Goal: Use online tool/utility: Utilize a website feature to perform a specific function

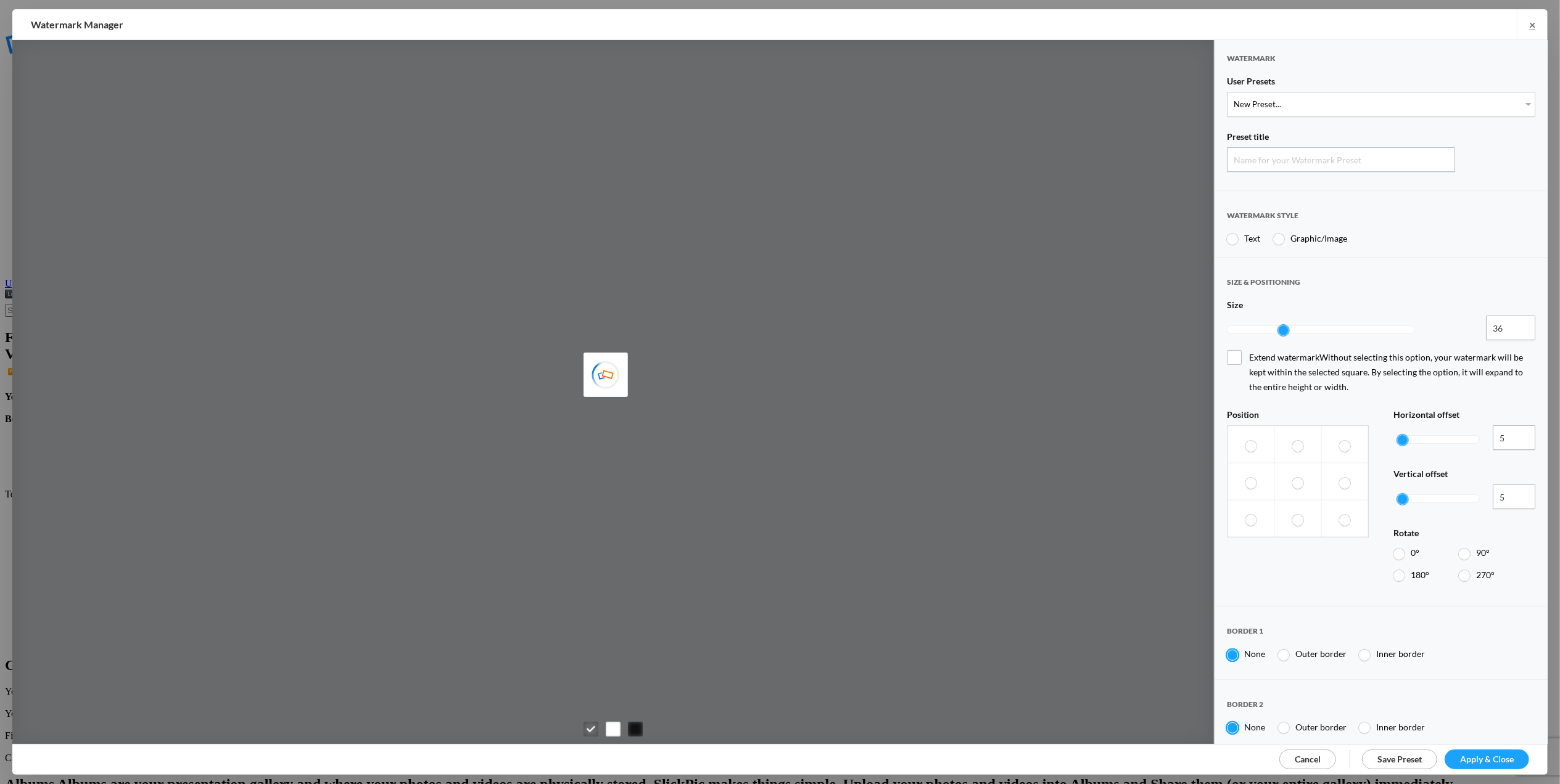
type input "Watermark-9/15/2025"
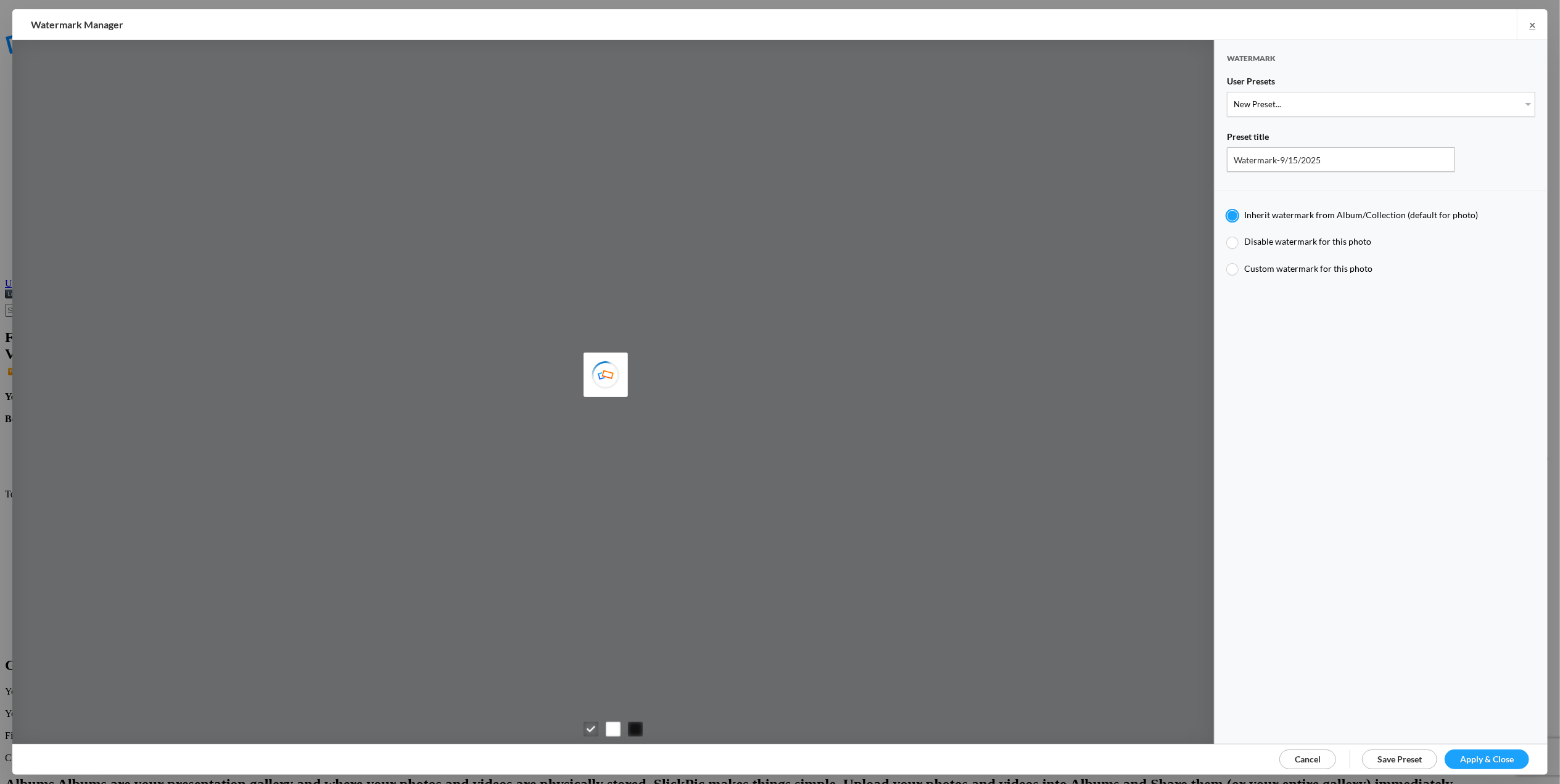
type input "[PERSON_NAME]"
type input "M for [PERSON_NAME]'s photo"
type input "M"
type input "0.3"
type input "4"
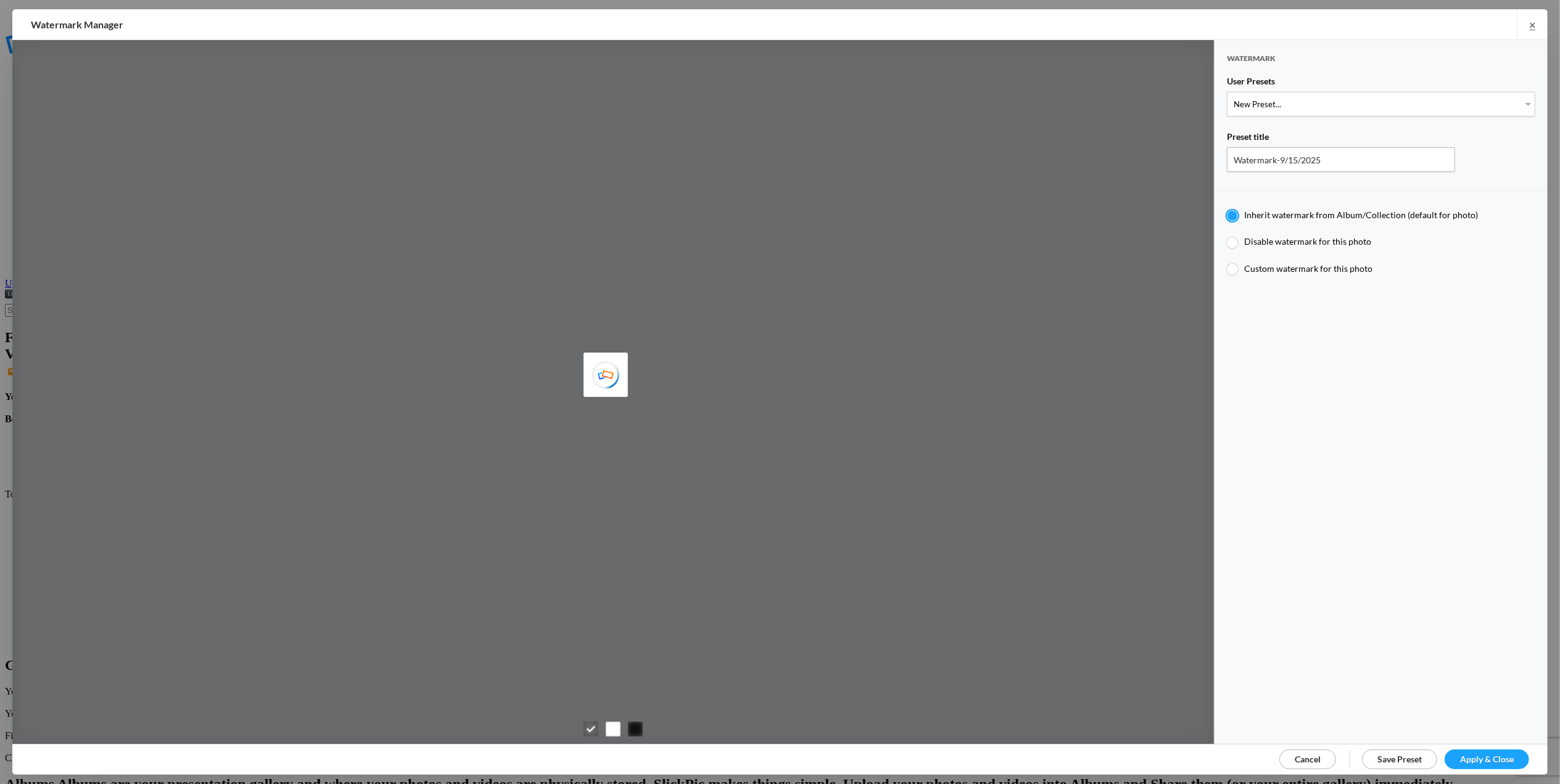
radio input "false"
click at [1517, 105] on select "New Preset... T for [PERSON_NAME]'s photo M for [PERSON_NAME]'s photo T-Large f…" at bounding box center [1381, 104] width 308 height 25
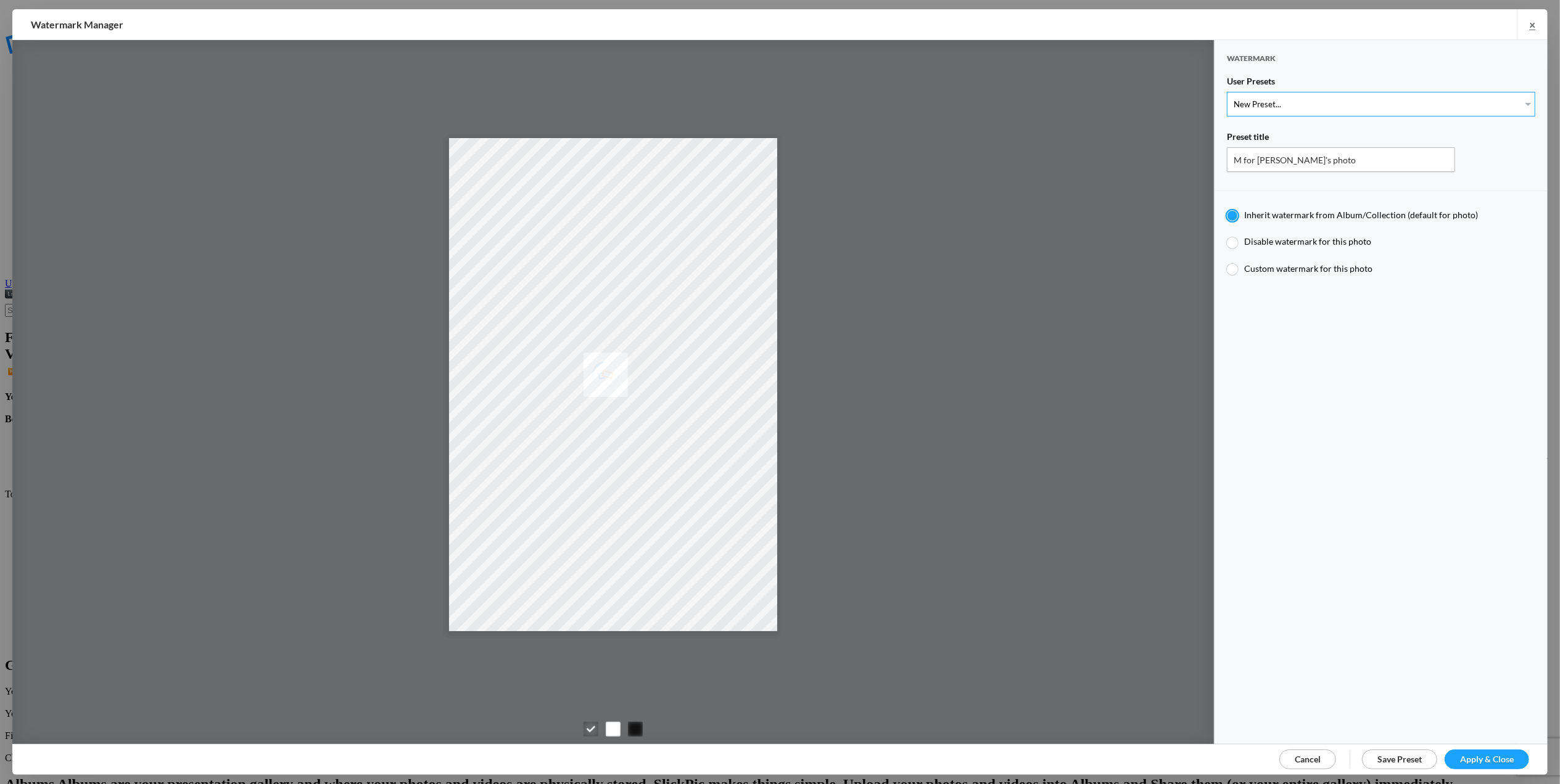
select select "1: Object"
click at [1227, 92] on select "New Preset... T for [PERSON_NAME]'s photo M for [PERSON_NAME]'s photo T-Large f…" at bounding box center [1381, 104] width 308 height 25
type input "T for [PERSON_NAME]'s photo"
type input "T"
radio input "false"
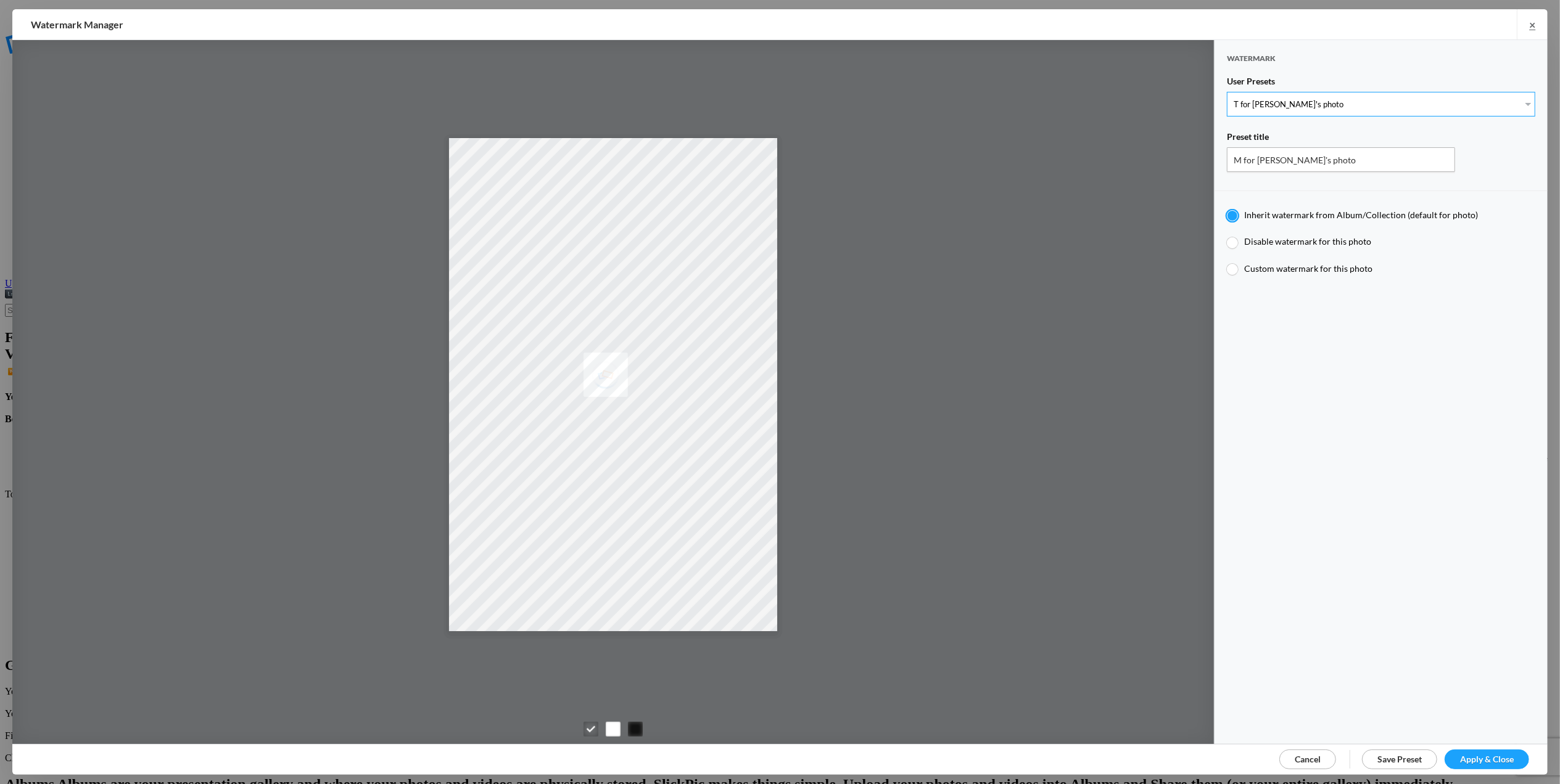
radio input "true"
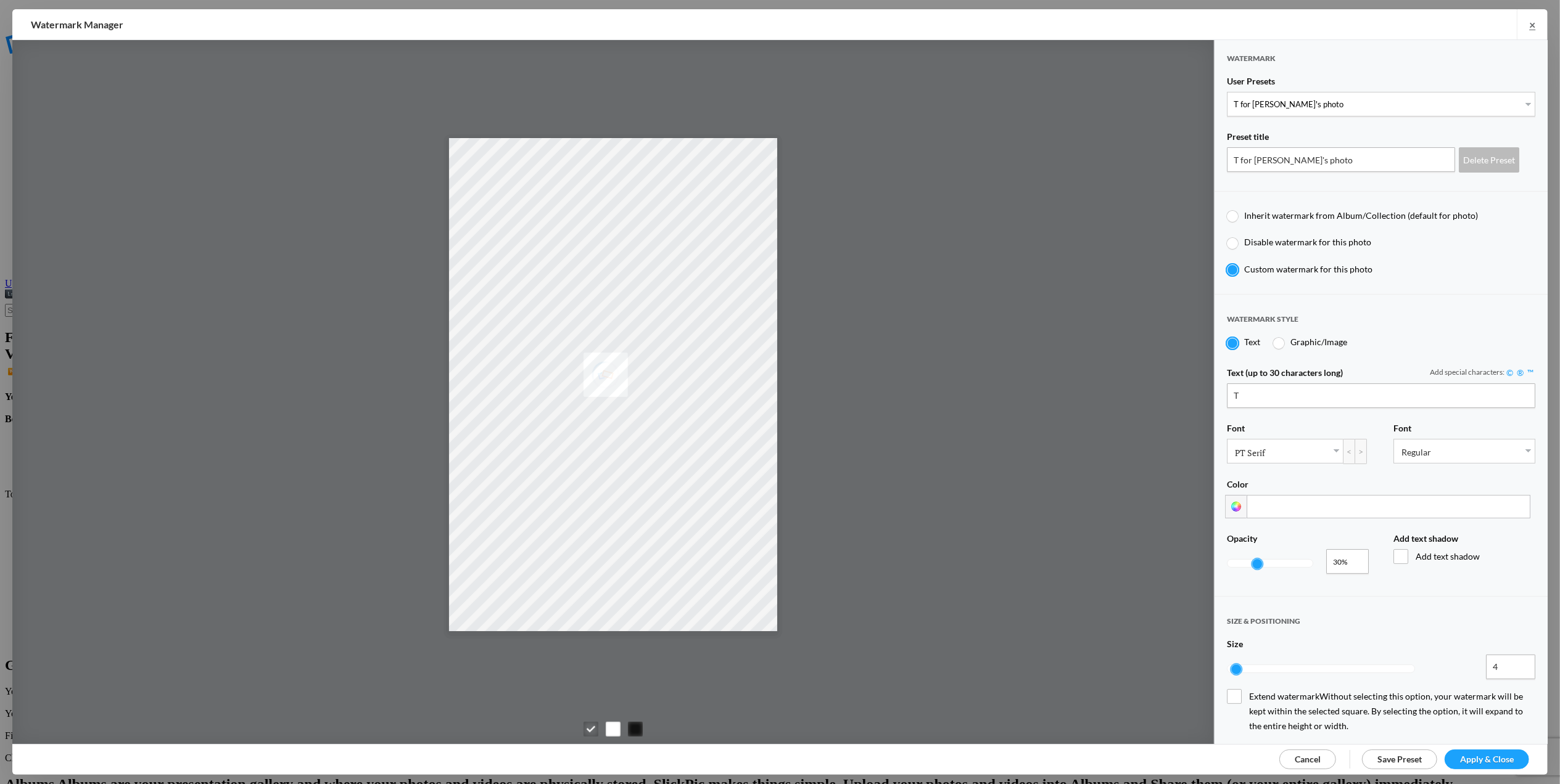
click at [1470, 759] on span "Apply & Close" at bounding box center [1487, 759] width 54 height 10
